Goal: Task Accomplishment & Management: Manage account settings

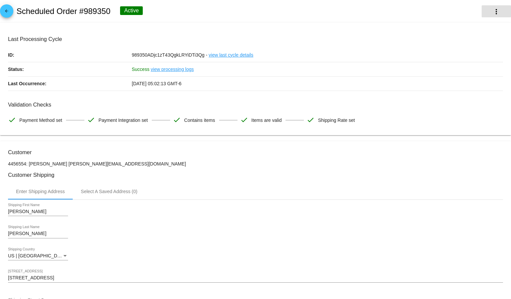
click at [492, 11] on mat-icon "more_vert" at bounding box center [496, 12] width 8 height 8
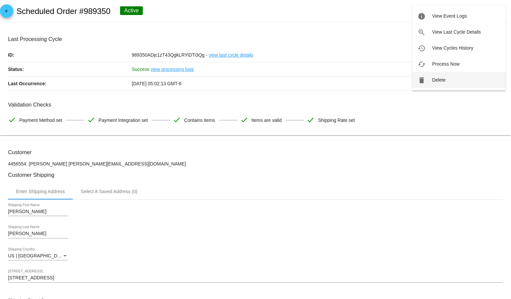
click at [452, 80] on button "delete Delete" at bounding box center [458, 80] width 93 height 16
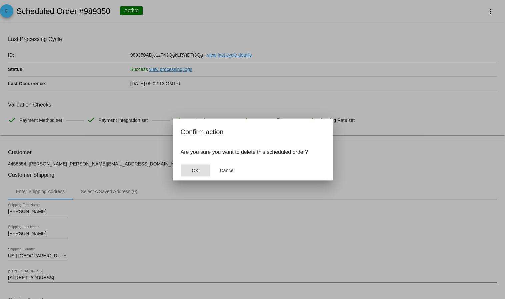
click at [186, 173] on button "OK" at bounding box center [195, 171] width 29 height 12
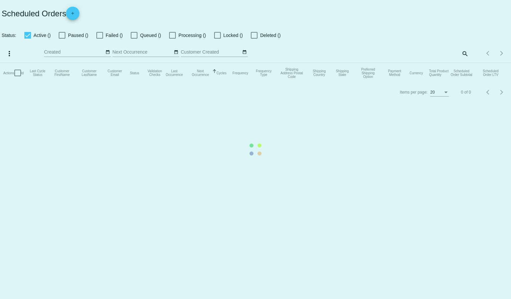
checkbox input "true"
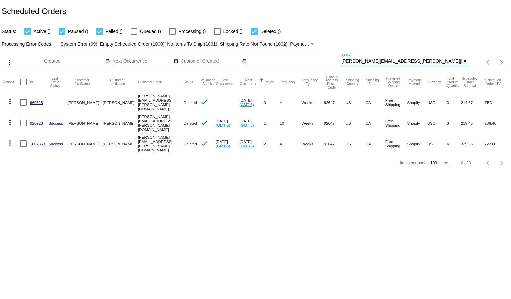
click at [348, 60] on input "[PERSON_NAME][EMAIL_ADDRESS][PERSON_NAME][DOMAIN_NAME]" at bounding box center [401, 61] width 120 height 5
paste input "[EMAIL_ADDRESS]"
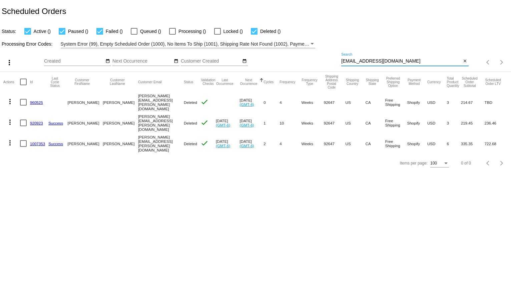
type input "[EMAIL_ADDRESS][DOMAIN_NAME]"
click at [424, 28] on div "Status: Active () Paused () Failed () Queued () Processing () Locked () Deleted…" at bounding box center [255, 29] width 511 height 13
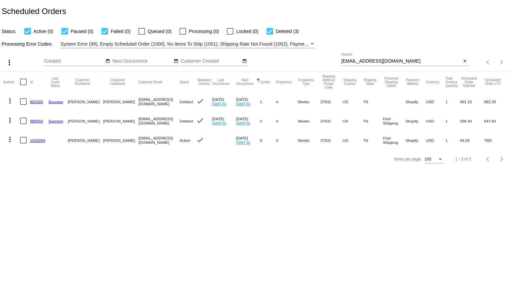
click at [11, 139] on mat-icon "more_vert" at bounding box center [10, 140] width 8 height 8
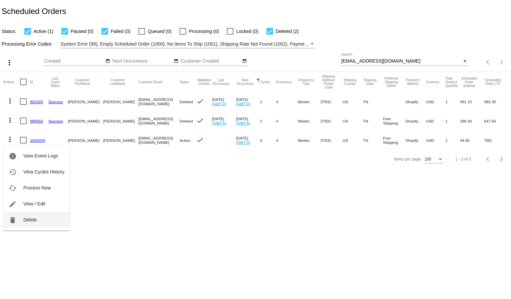
click at [35, 222] on span "Delete" at bounding box center [29, 219] width 13 height 5
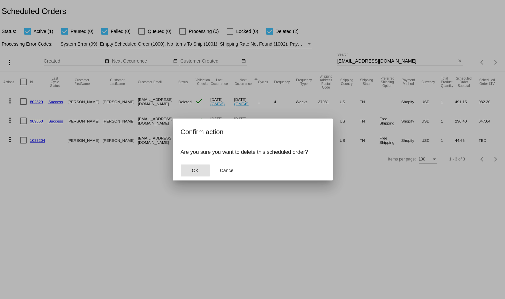
click at [203, 174] on button "OK" at bounding box center [195, 171] width 29 height 12
